Goal: Information Seeking & Learning: Learn about a topic

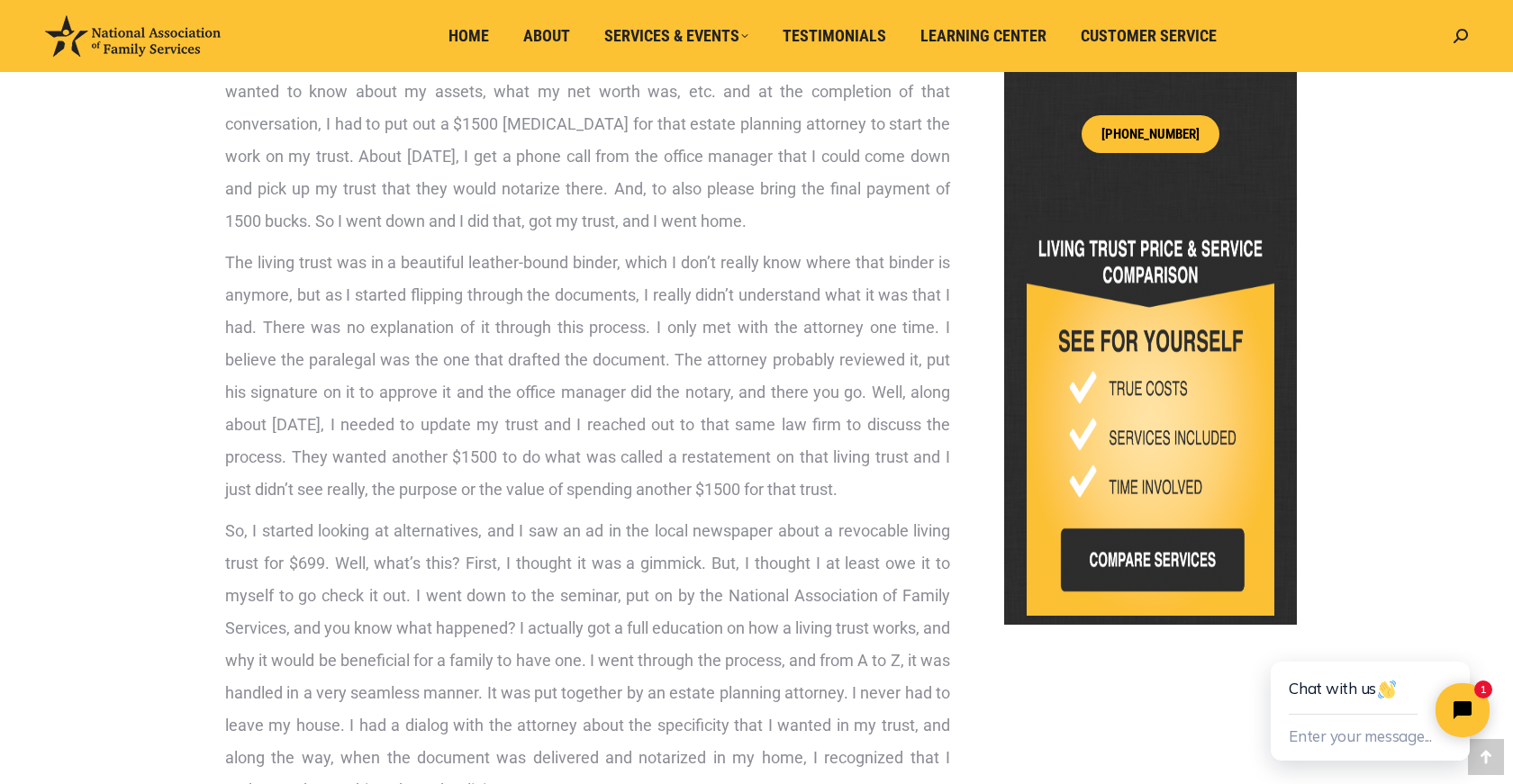
scroll to position [837, 0]
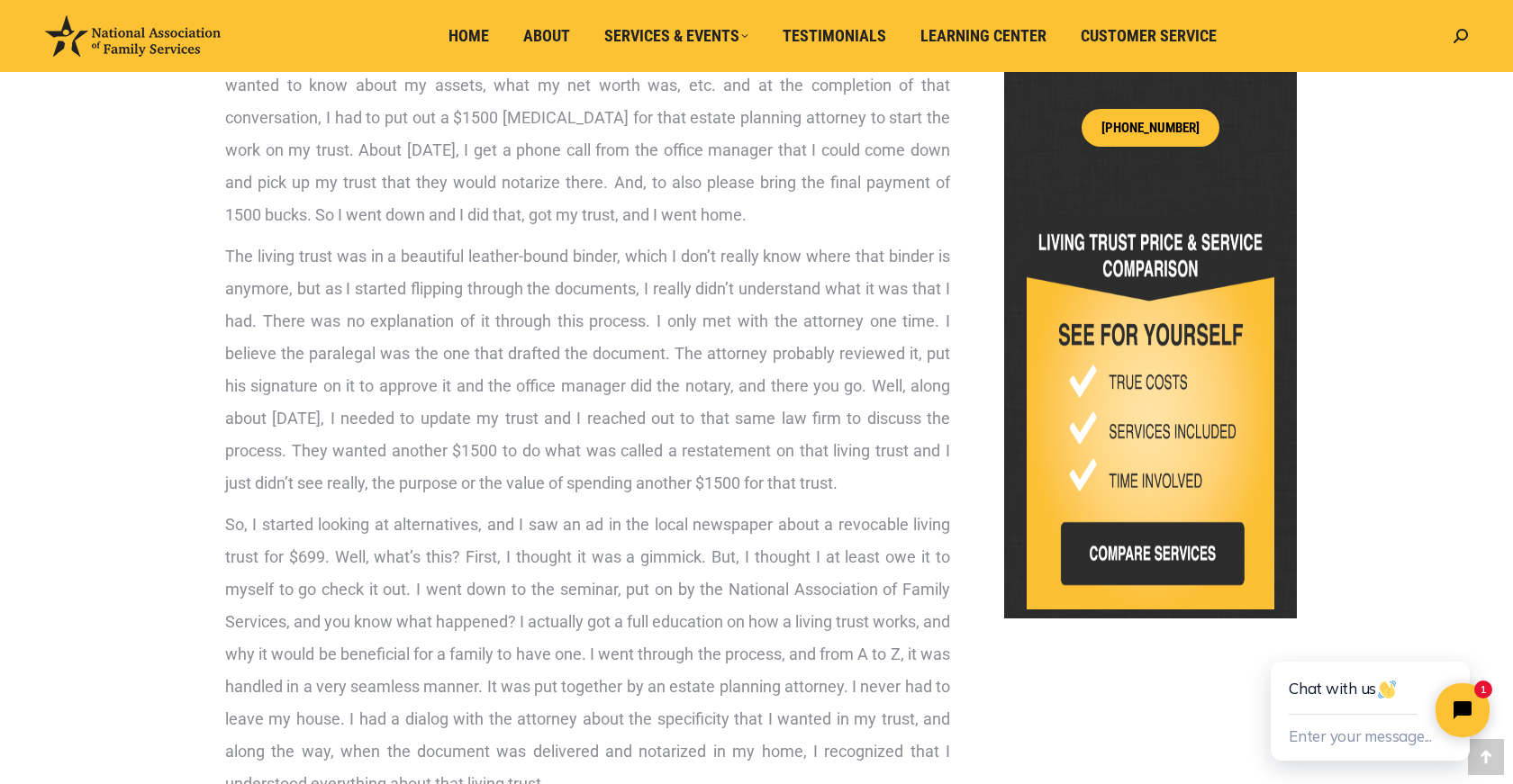
click at [171, 277] on div "Hey everybody. A question I get a lot is, how much does a living trust cost? So…" at bounding box center [756, 784] width 1170 height 2747
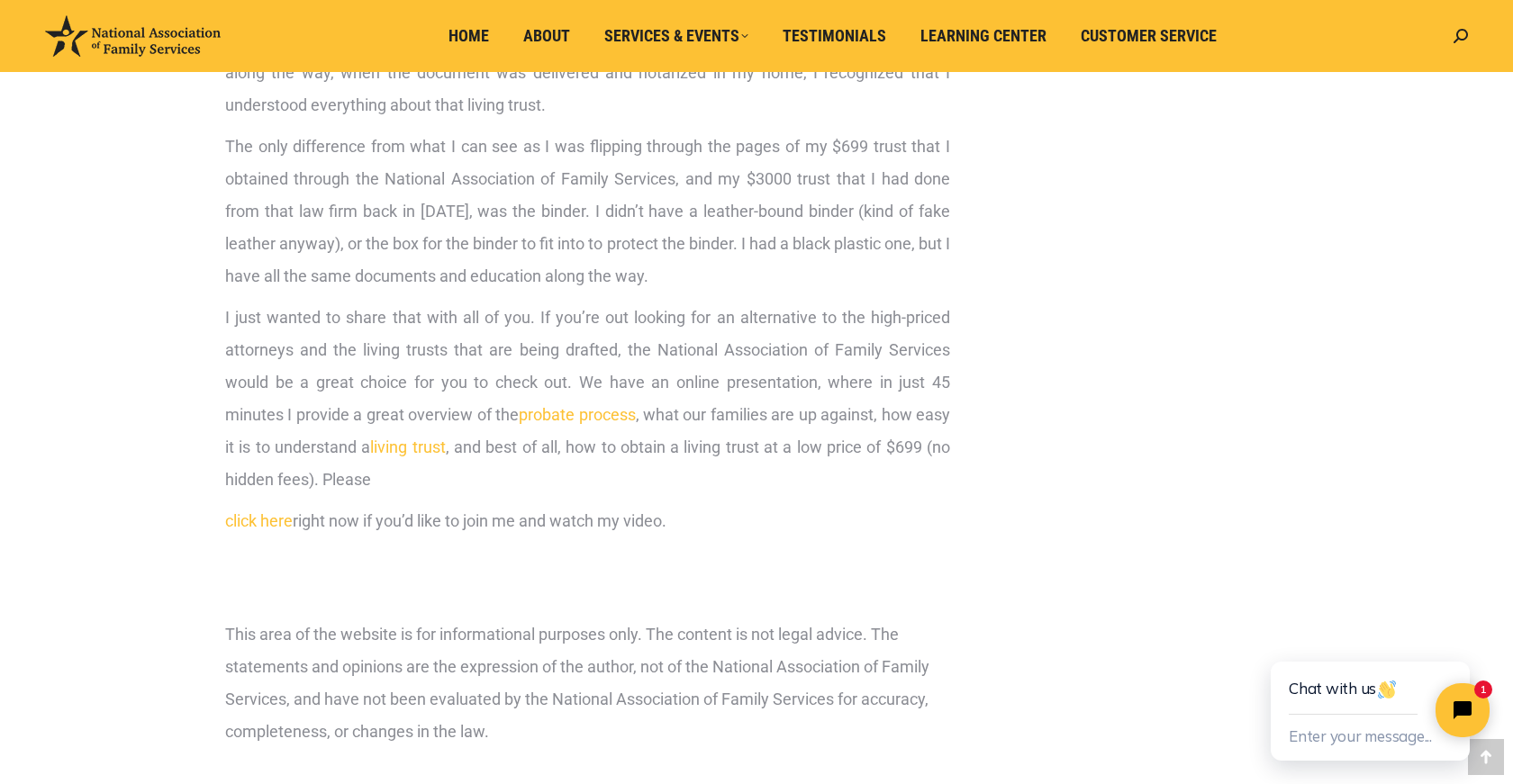
scroll to position [1524, 0]
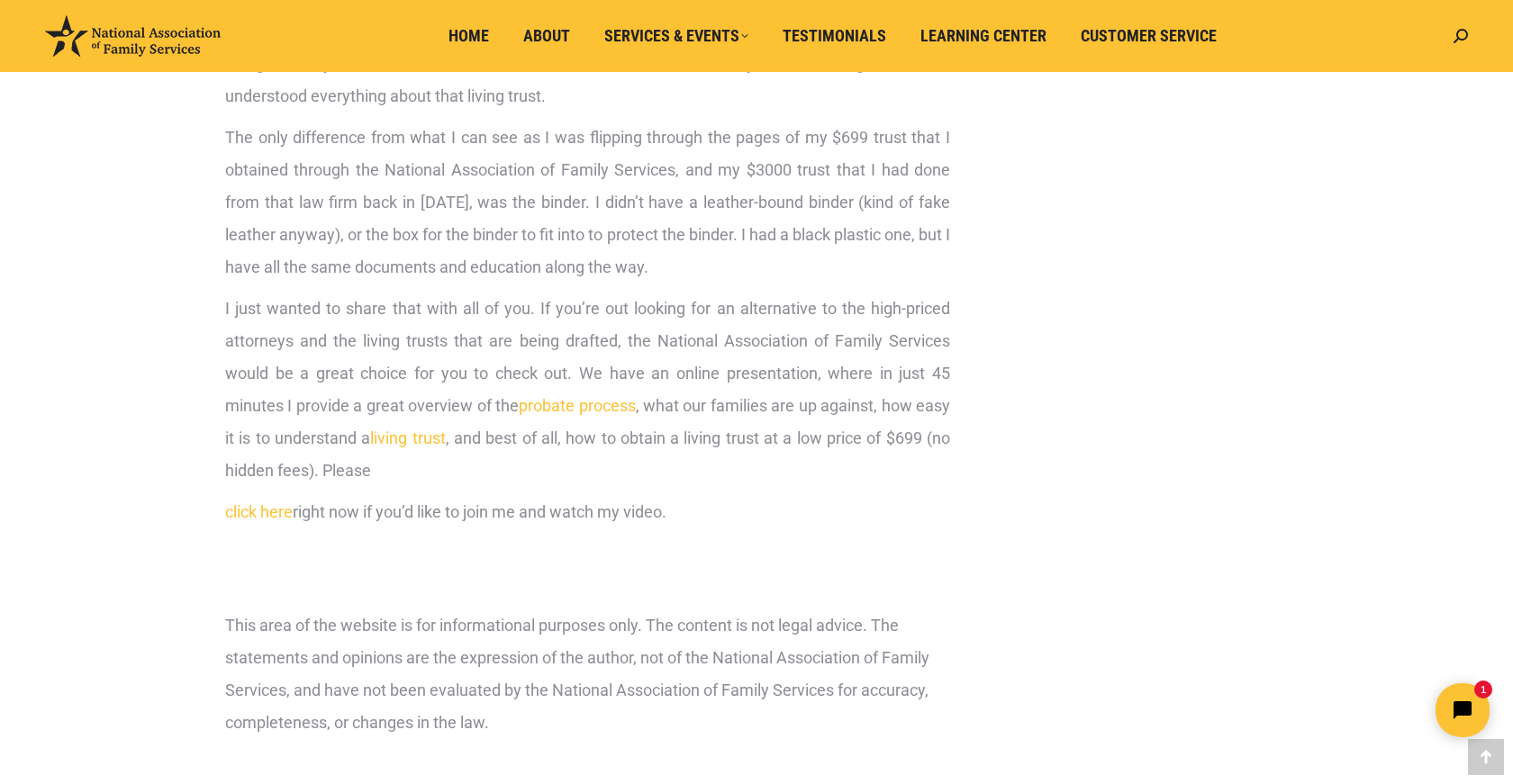
click at [664, 415] on span "I just wanted to share that with all of you. If you’re out looking for an alter…" at bounding box center [587, 389] width 725 height 181
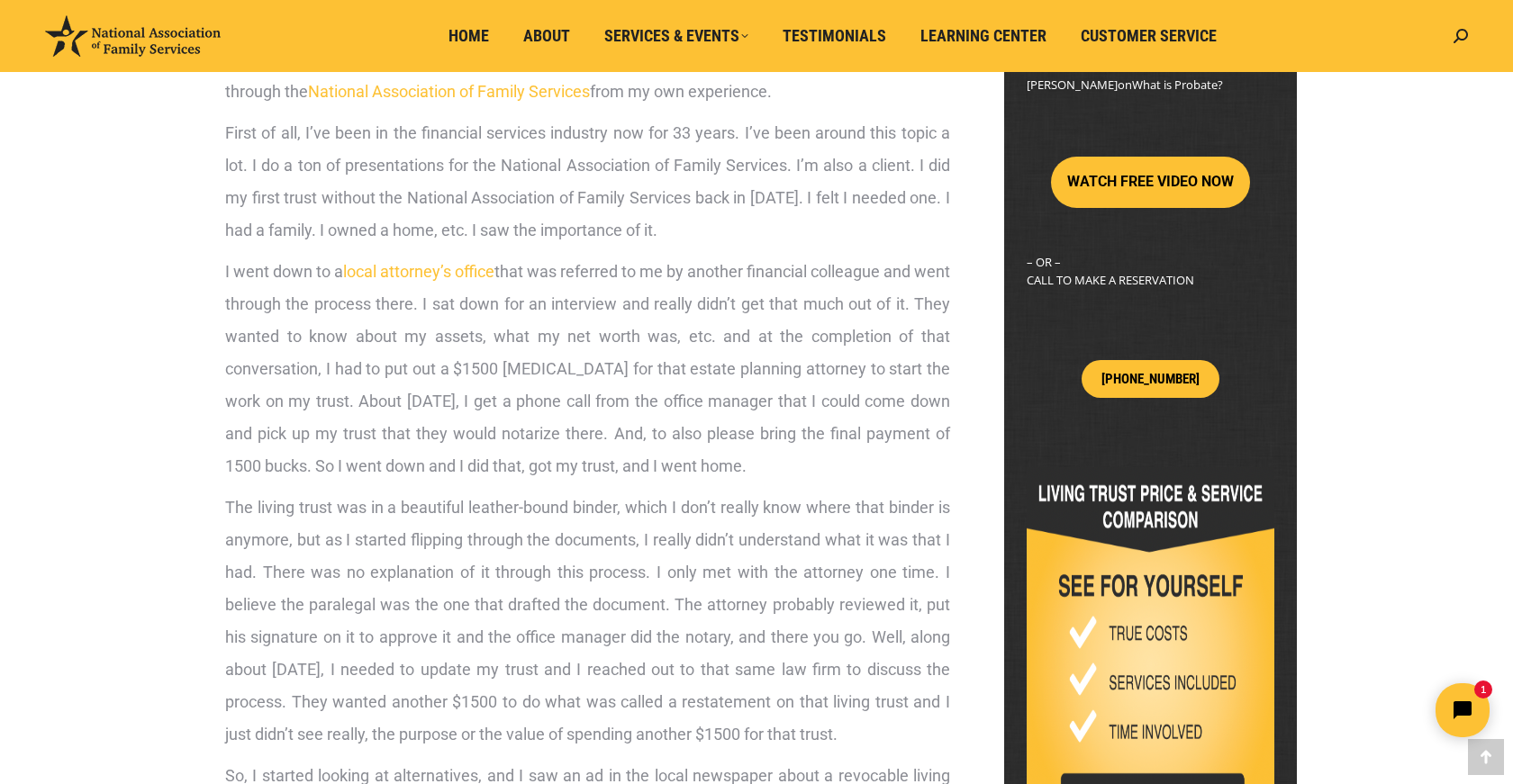
scroll to position [0, 0]
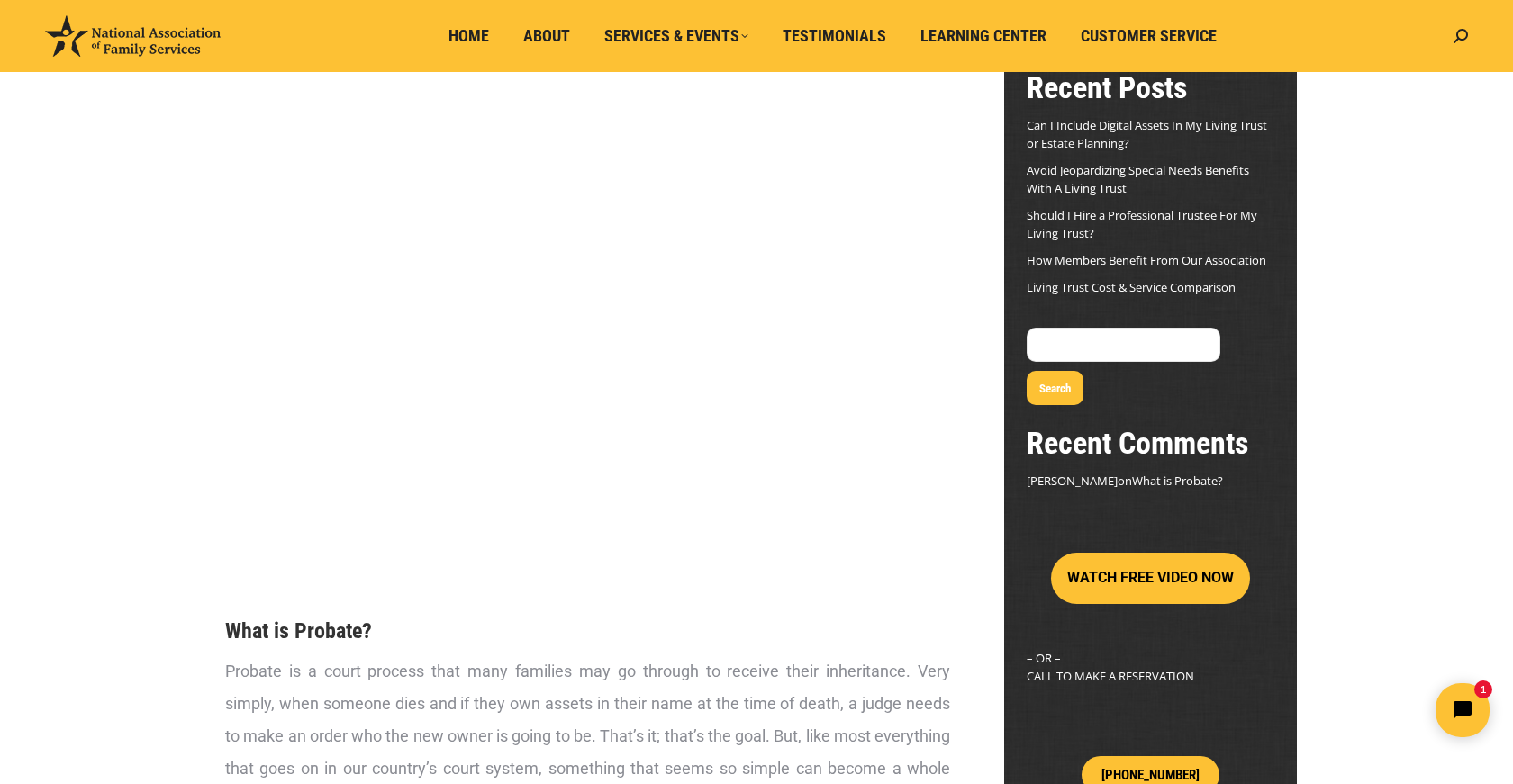
scroll to position [164, 0]
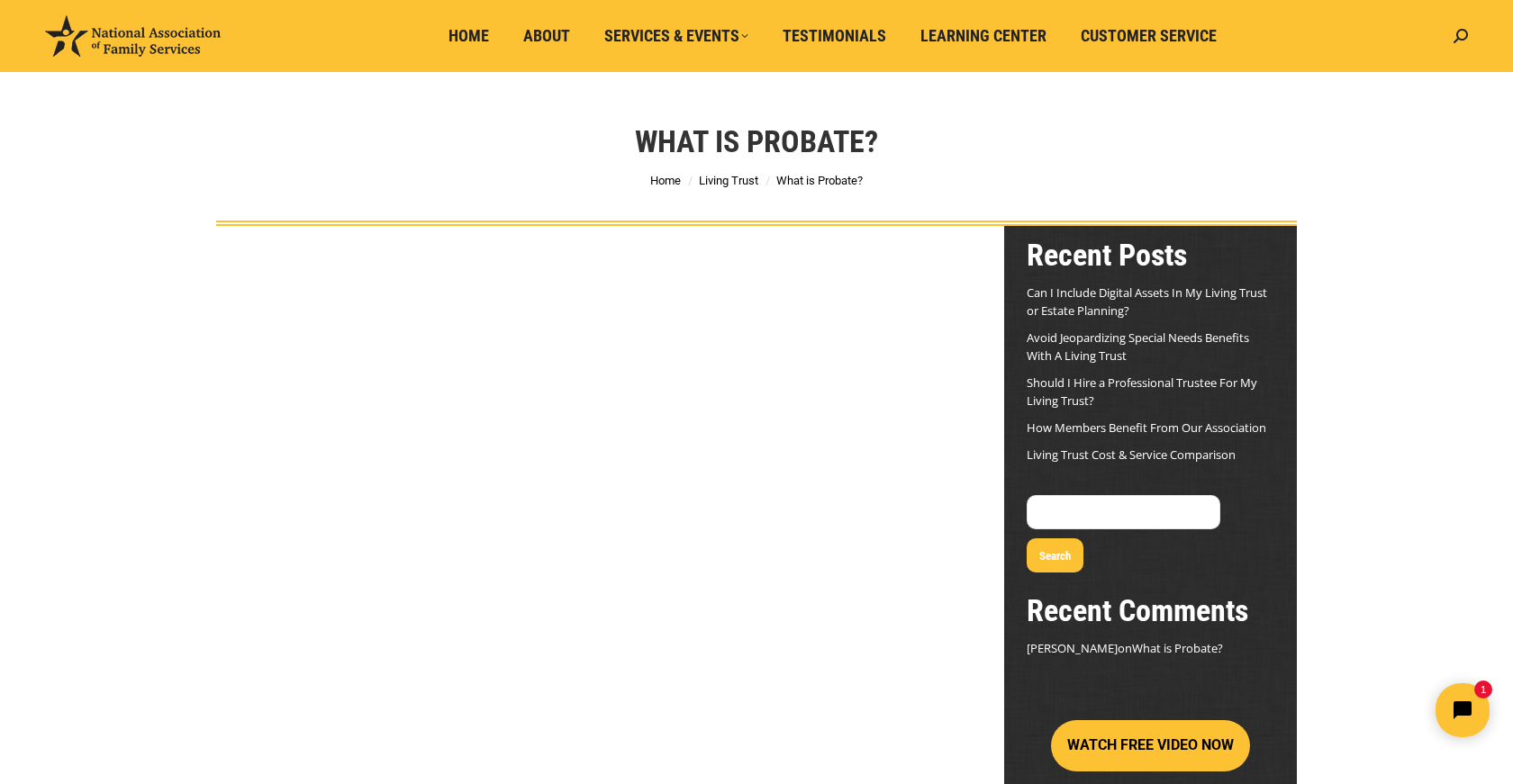
scroll to position [0, 0]
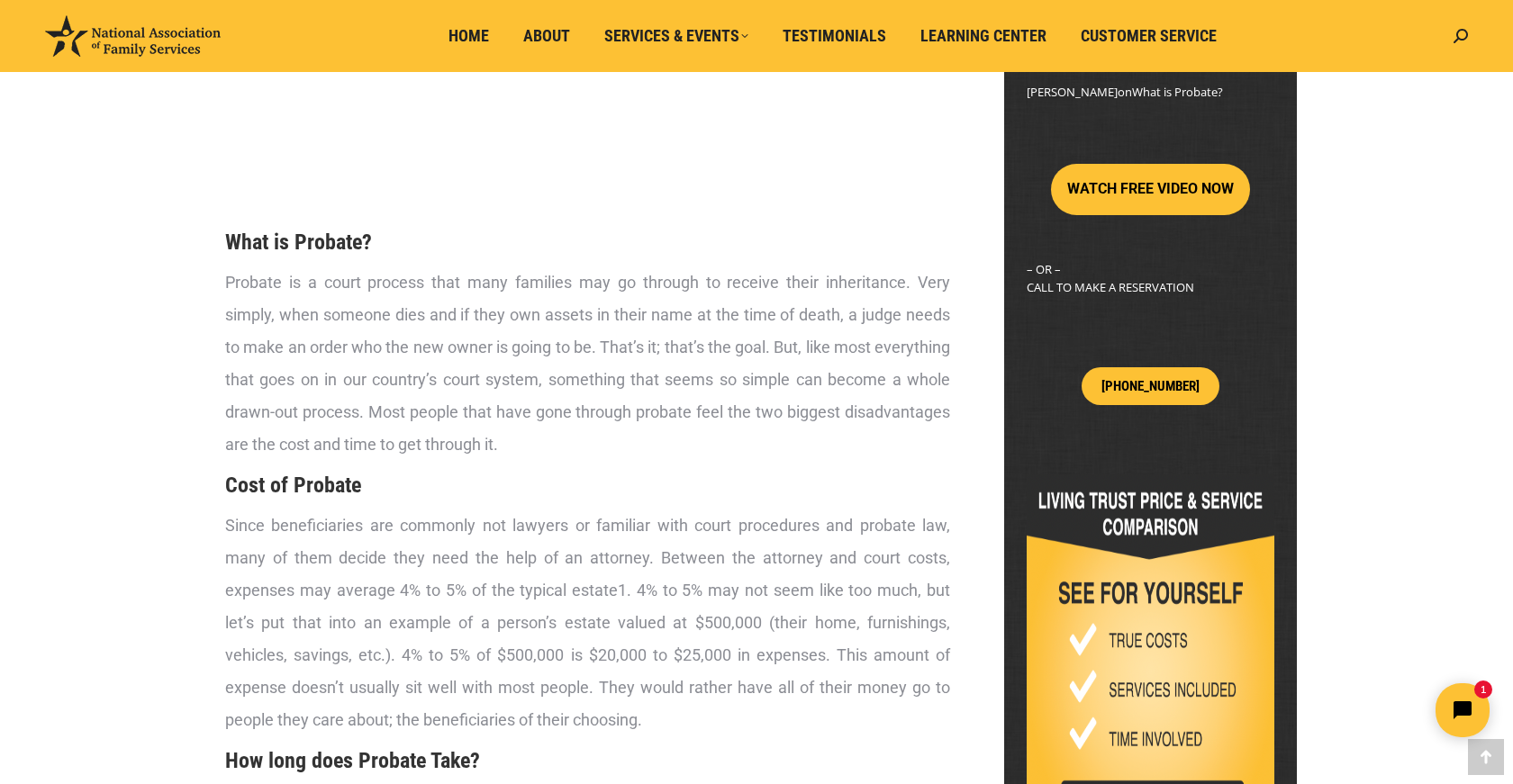
scroll to position [585, 0]
